Goal: Communication & Community: Answer question/provide support

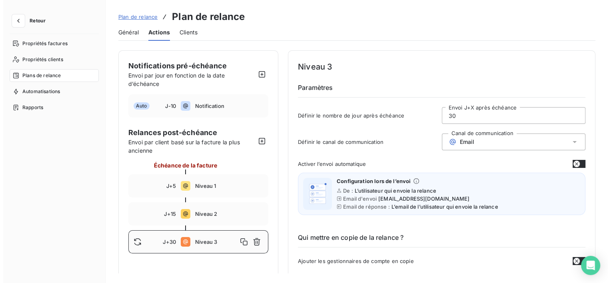
scroll to position [415, 0]
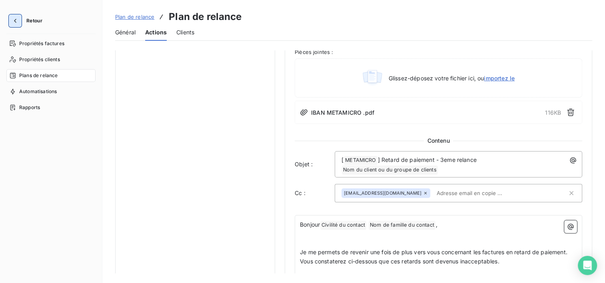
click at [18, 24] on button "button" at bounding box center [15, 20] width 13 height 13
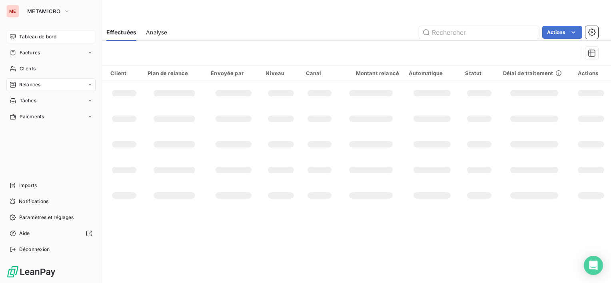
click at [30, 40] on span "Tableau de bord" at bounding box center [37, 36] width 37 height 7
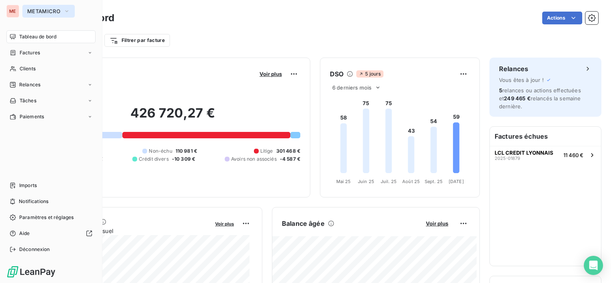
click at [41, 10] on span "METAMICRO" at bounding box center [43, 11] width 33 height 6
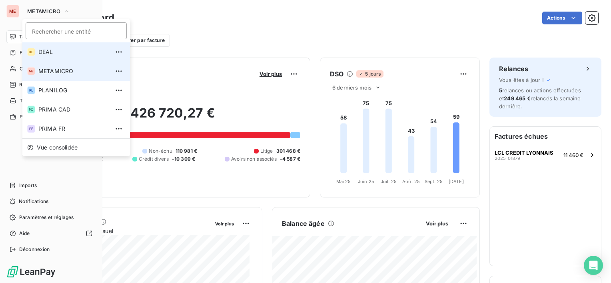
click at [51, 46] on li "DE DEAL" at bounding box center [76, 51] width 108 height 19
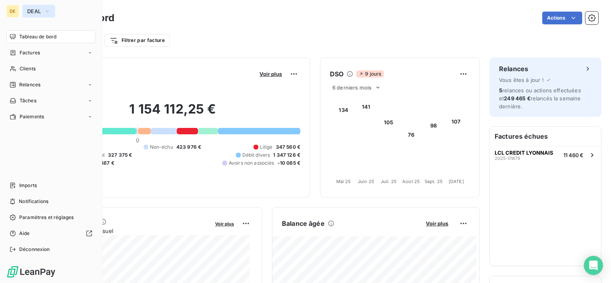
click at [39, 10] on span "DEAL" at bounding box center [34, 11] width 14 height 6
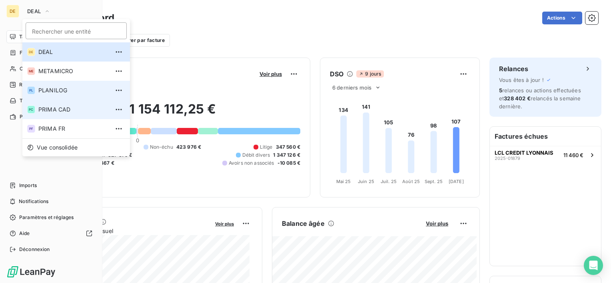
click at [62, 96] on li "PL PLANILOG" at bounding box center [76, 90] width 108 height 19
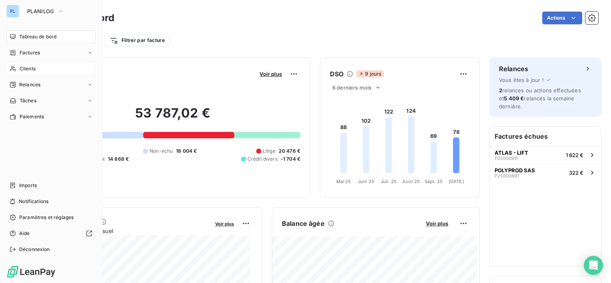
click at [37, 70] on div "Clients" at bounding box center [50, 68] width 89 height 13
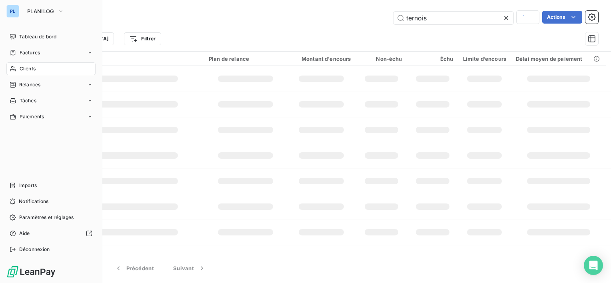
type input "mas fine"
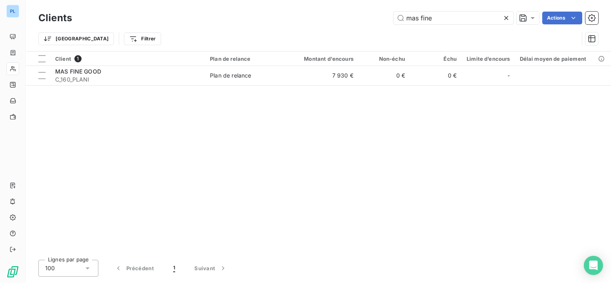
click at [359, 86] on div "Client 1 Plan de relance Montant d'encours Non-échu Échu Limite d’encours Délai…" at bounding box center [319, 153] width 586 height 202
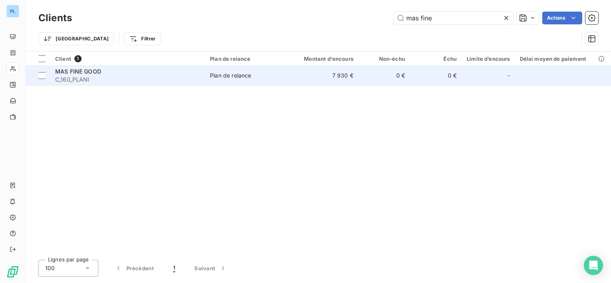
click at [367, 81] on td "0 €" at bounding box center [385, 75] width 52 height 19
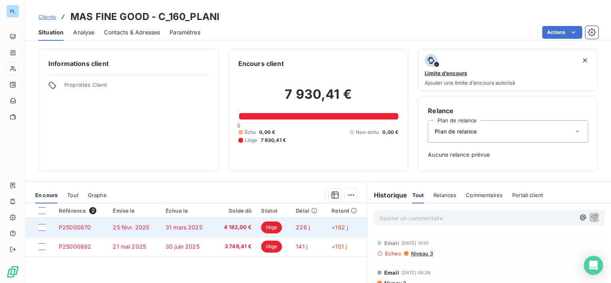
click at [190, 227] on span "31 mars 2025" at bounding box center [184, 227] width 37 height 7
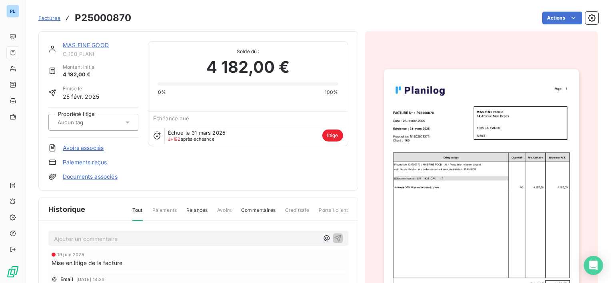
click at [444, 151] on img "button" at bounding box center [481, 207] width 195 height 276
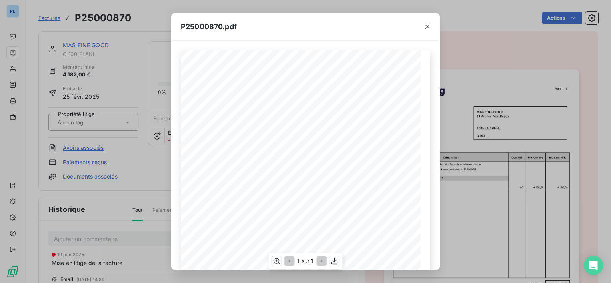
scroll to position [128, 0]
drag, startPoint x: 429, startPoint y: 25, endPoint x: 428, endPoint y: 129, distance: 104.5
click at [429, 25] on icon "button" at bounding box center [428, 27] width 8 height 8
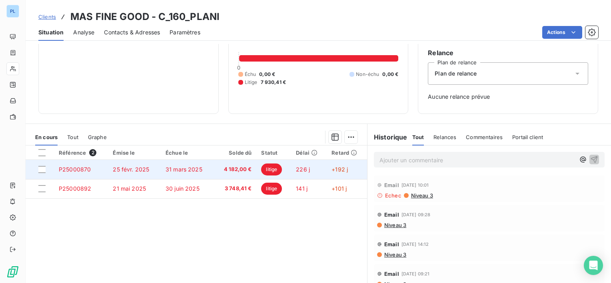
scroll to position [80, 0]
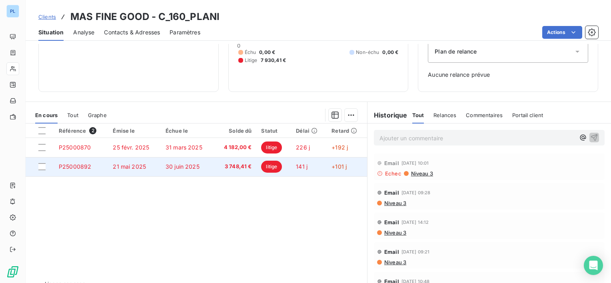
click at [240, 166] on span "3 748,41 €" at bounding box center [234, 167] width 33 height 8
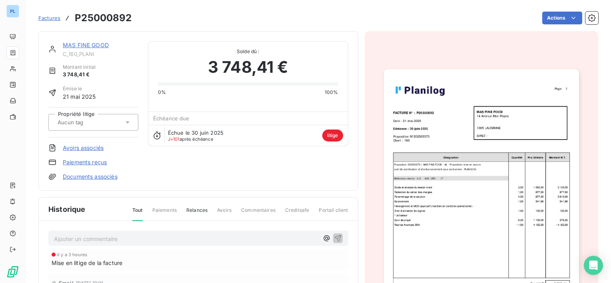
click at [459, 192] on img "button" at bounding box center [481, 207] width 195 height 276
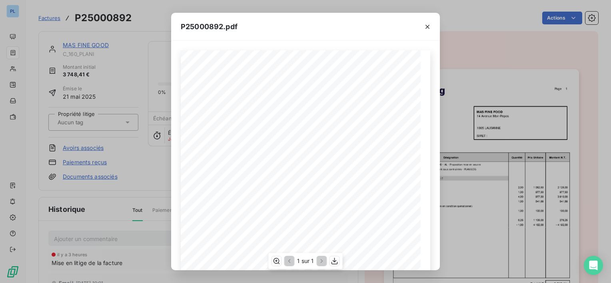
scroll to position [80, 0]
click at [430, 26] on icon "button" at bounding box center [428, 27] width 8 height 8
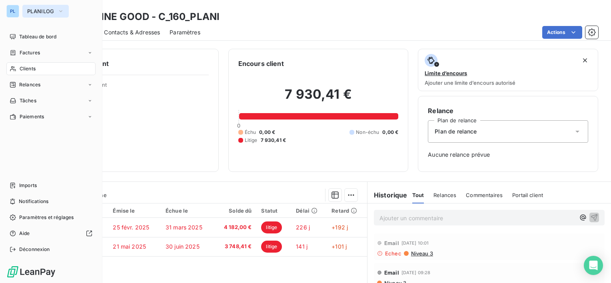
click at [34, 12] on span "PLANILOG" at bounding box center [40, 11] width 27 height 6
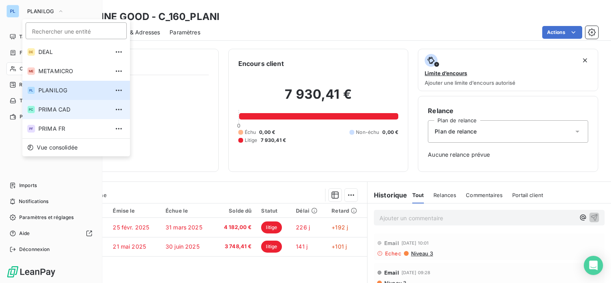
click at [62, 114] on li "PC PRIMA CAD" at bounding box center [76, 109] width 108 height 19
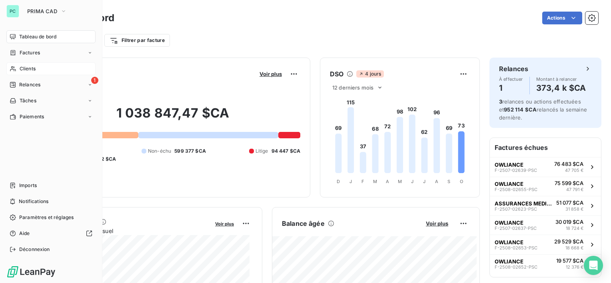
click at [40, 70] on div "Clients" at bounding box center [50, 68] width 89 height 13
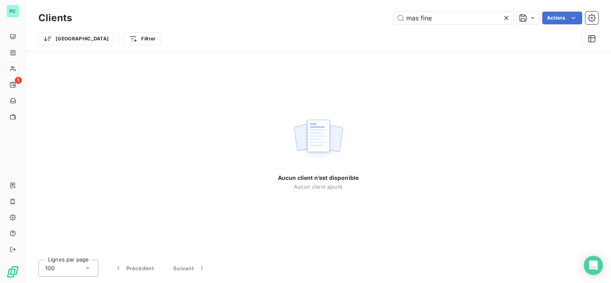
drag, startPoint x: 443, startPoint y: 15, endPoint x: 277, endPoint y: -4, distance: 167.6
click at [277, 0] on html "PC 1 Clients mas fine Actions Trier Filtrer Aucun client n’est disponible Aucun…" at bounding box center [305, 141] width 611 height 283
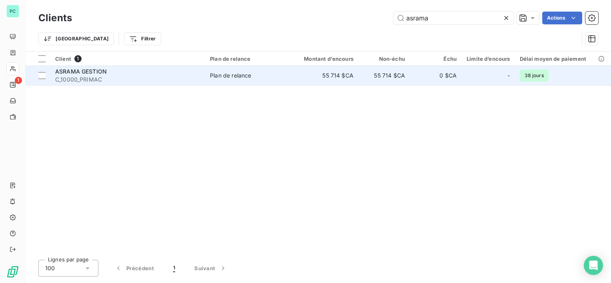
type input "asrama"
click at [298, 73] on td "55 714 $CA" at bounding box center [323, 75] width 69 height 19
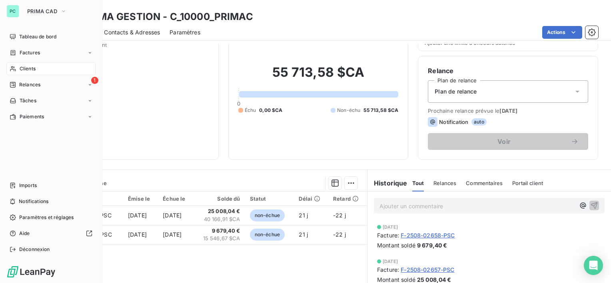
click at [32, 65] on span "Clients" at bounding box center [28, 68] width 16 height 7
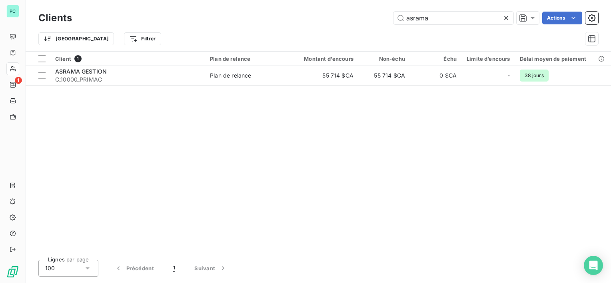
drag, startPoint x: 431, startPoint y: 18, endPoint x: 251, endPoint y: 5, distance: 180.1
click at [251, 6] on div "Clients asrama Actions Trier Filtrer" at bounding box center [319, 25] width 586 height 51
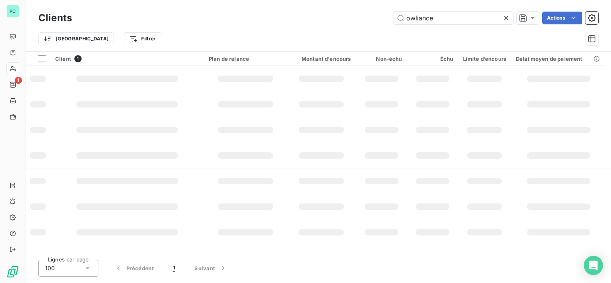
type input "owliance"
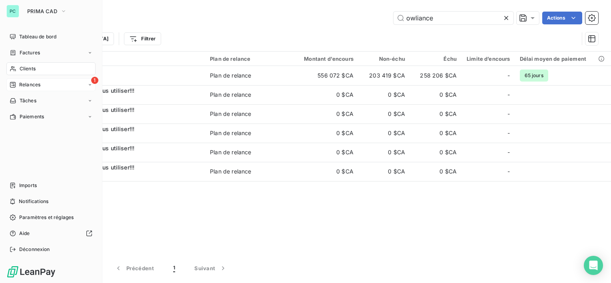
click at [42, 89] on div "1 Relances" at bounding box center [50, 84] width 89 height 13
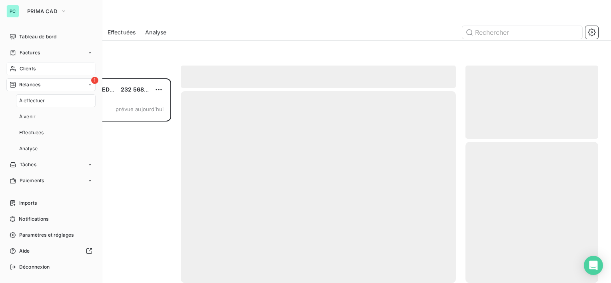
scroll to position [198, 126]
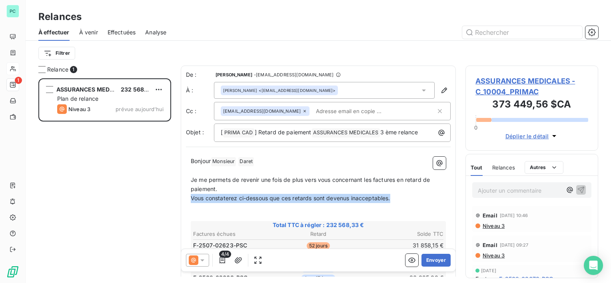
drag, startPoint x: 403, startPoint y: 200, endPoint x: 184, endPoint y: 198, distance: 219.3
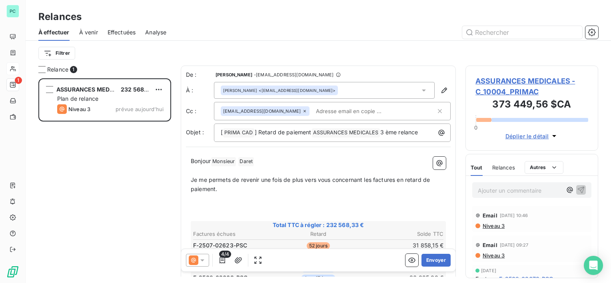
click at [207, 209] on p "﻿" at bounding box center [318, 207] width 255 height 9
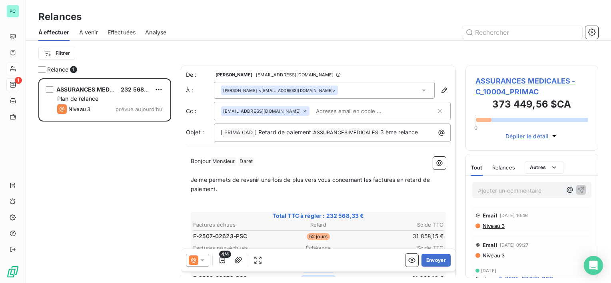
click at [235, 203] on p "﻿" at bounding box center [318, 207] width 255 height 9
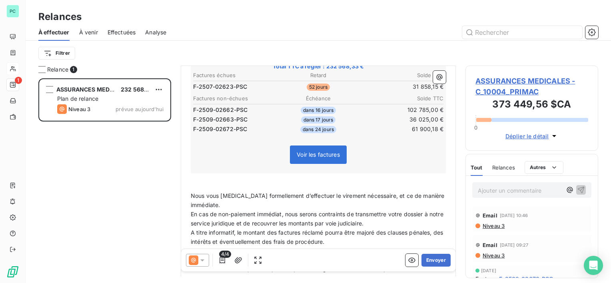
scroll to position [160, 0]
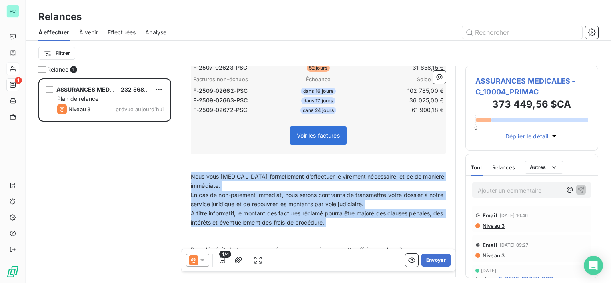
drag, startPoint x: 350, startPoint y: 225, endPoint x: 190, endPoint y: 174, distance: 167.9
click at [190, 174] on div "Bonjour Monsieur ﻿ [PERSON_NAME] ﻿ ﻿ ﻿ Je me permets de revenir une fois de plu…" at bounding box center [318, 183] width 265 height 382
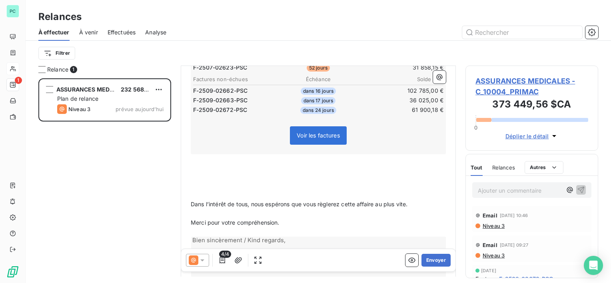
click at [221, 191] on p "﻿" at bounding box center [318, 195] width 255 height 9
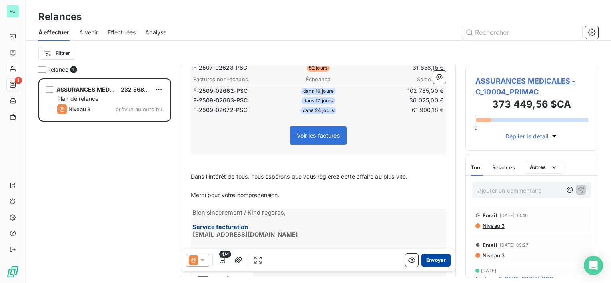
click at [439, 261] on button "Envoyer" at bounding box center [436, 260] width 29 height 13
